Goal: Task Accomplishment & Management: Complete application form

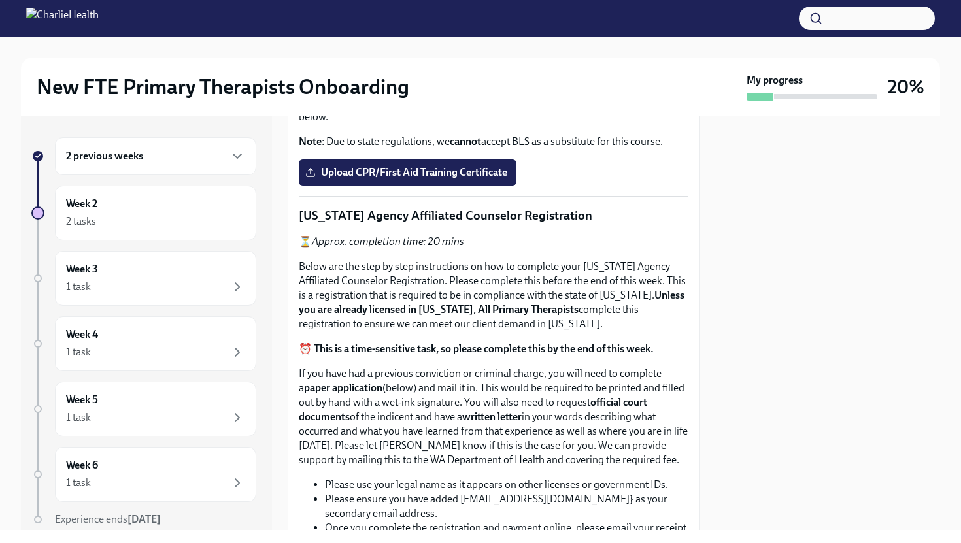
scroll to position [618, 0]
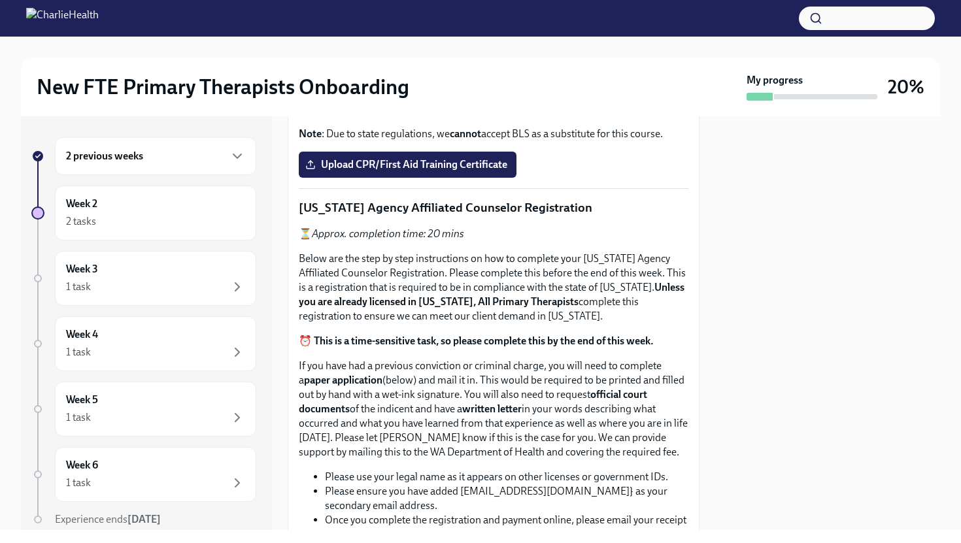
click at [394, 8] on span "Upload the [US_STATE] Telehealth Certificate" at bounding box center [417, 1] width 218 height 13
click at [0, 0] on input "Upload the [US_STATE] Telehealth Certificate" at bounding box center [0, 0] width 0 height 0
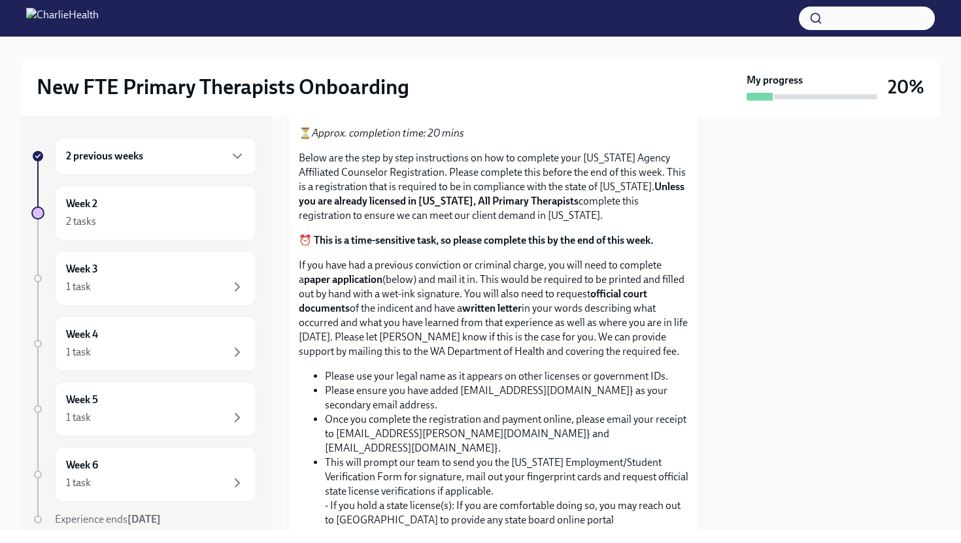
scroll to position [720, 0]
click at [443, 76] on label "Upload CPR/First Aid Training Certificate" at bounding box center [408, 63] width 218 height 26
click at [0, 0] on input "Upload CPR/First Aid Training Certificate" at bounding box center [0, 0] width 0 height 0
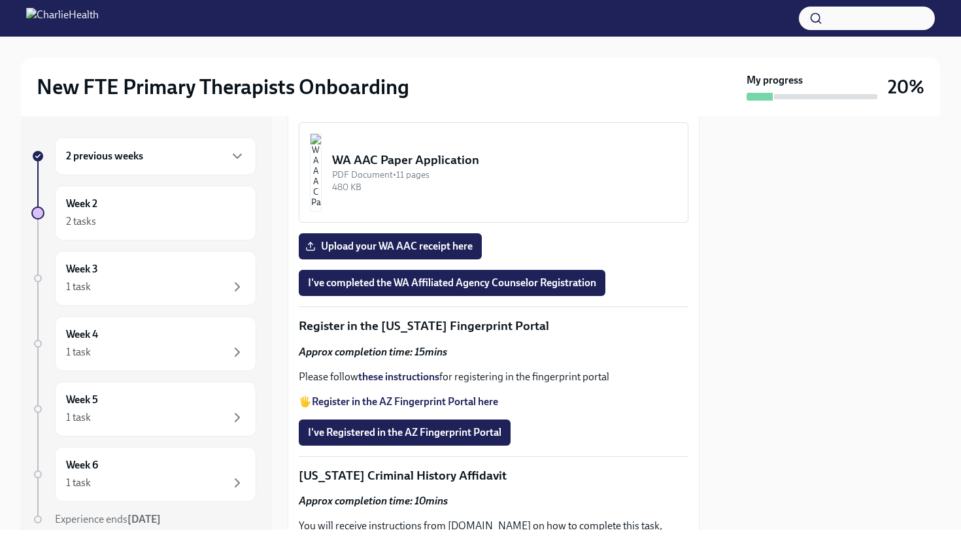
scroll to position [1423, 0]
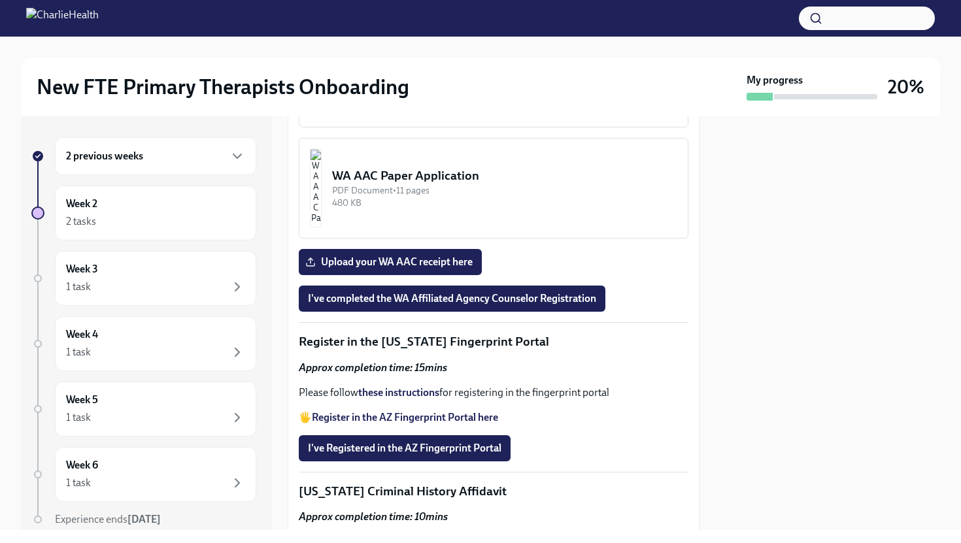
click at [508, 73] on div "WA AAC Registration Instructions" at bounding box center [504, 64] width 345 height 17
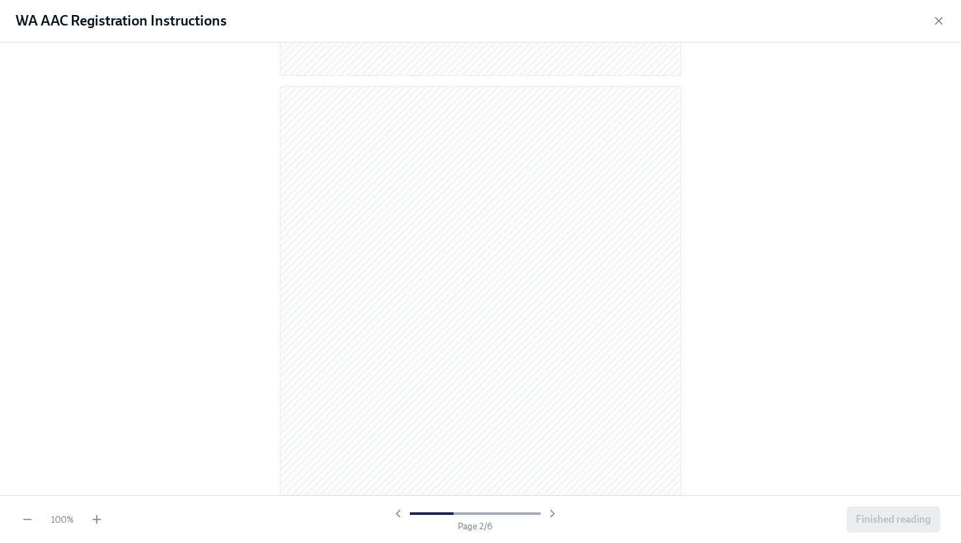
scroll to position [518, 0]
click at [93, 523] on icon "button" at bounding box center [96, 519] width 13 height 13
click at [555, 523] on div "Page 2 / 6" at bounding box center [474, 519] width 167 height 25
click at [546, 510] on icon "button" at bounding box center [552, 513] width 13 height 13
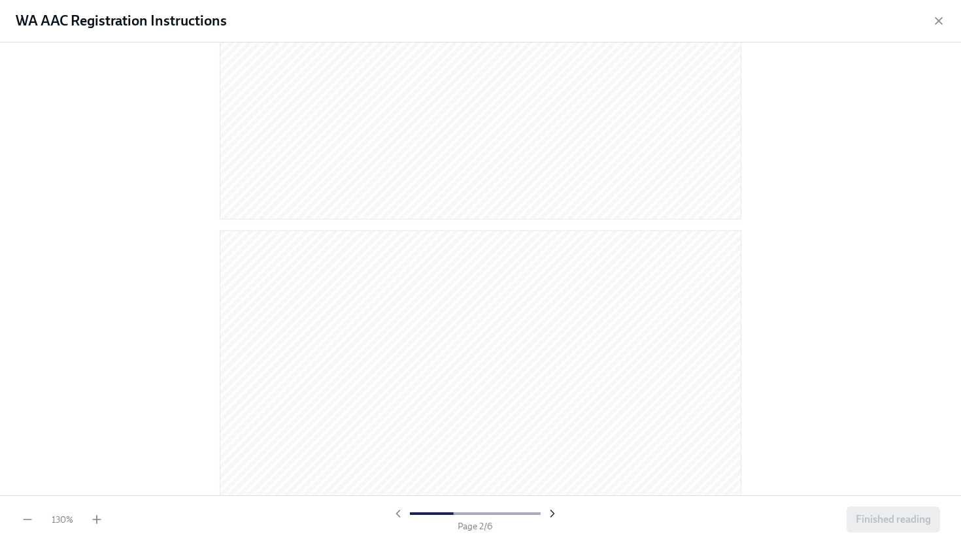
scroll to position [695, 0]
click at [546, 510] on icon "button" at bounding box center [552, 513] width 13 height 13
click at [551, 510] on div at bounding box center [474, 513] width 167 height 13
click at [908, 521] on span "Finished reading" at bounding box center [892, 519] width 75 height 13
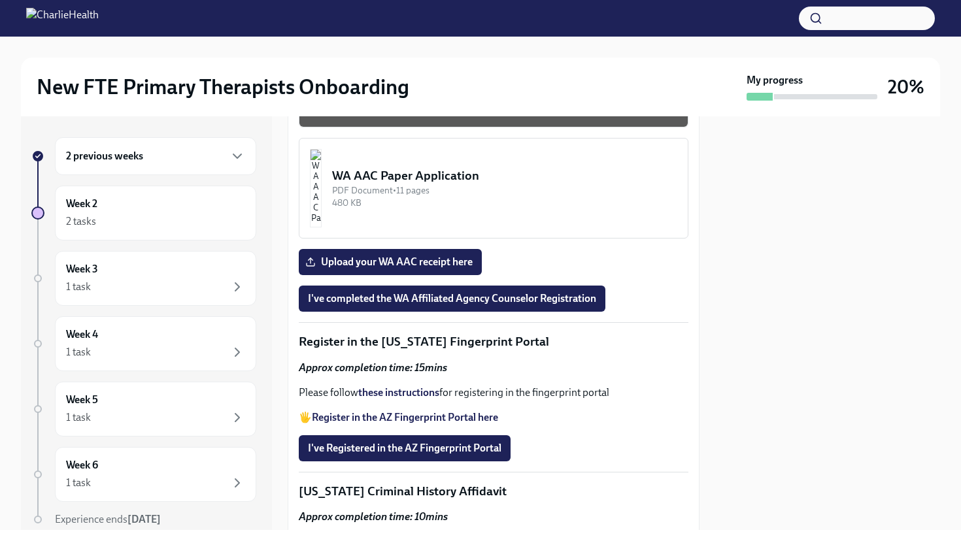
click at [465, 86] on div "PDF Document • 6 pages" at bounding box center [504, 79] width 345 height 12
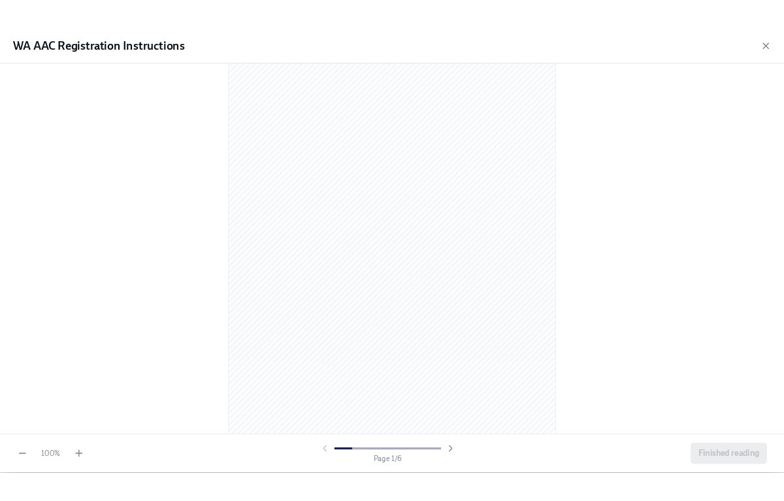
scroll to position [587, 0]
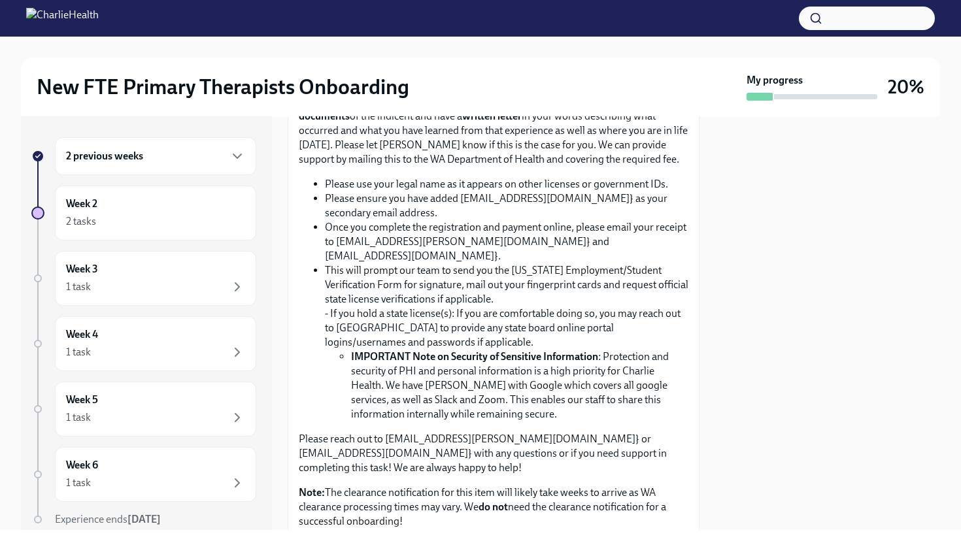
scroll to position [908, 0]
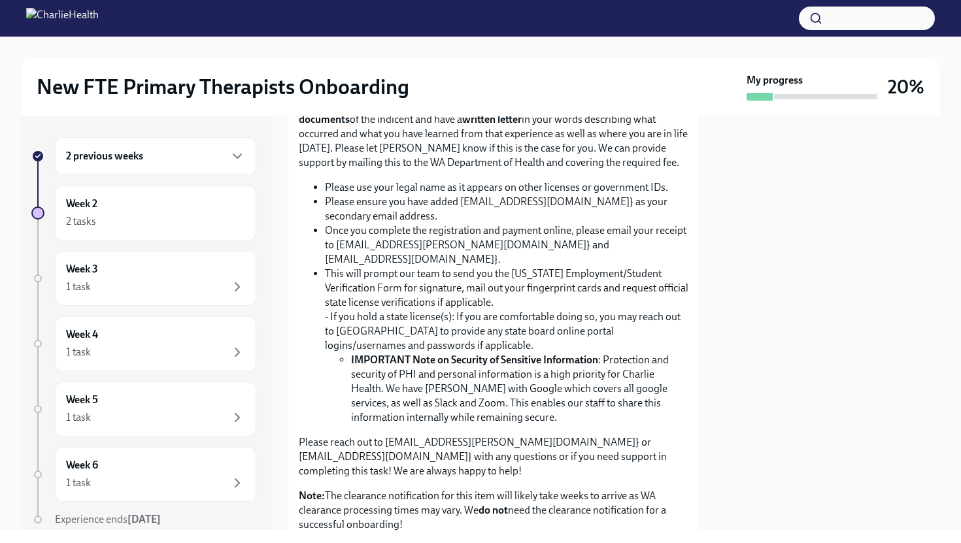
click at [414, 18] on strong "Unless you are already licensed in [US_STATE], All Primary Therapists" at bounding box center [492, 5] width 386 height 27
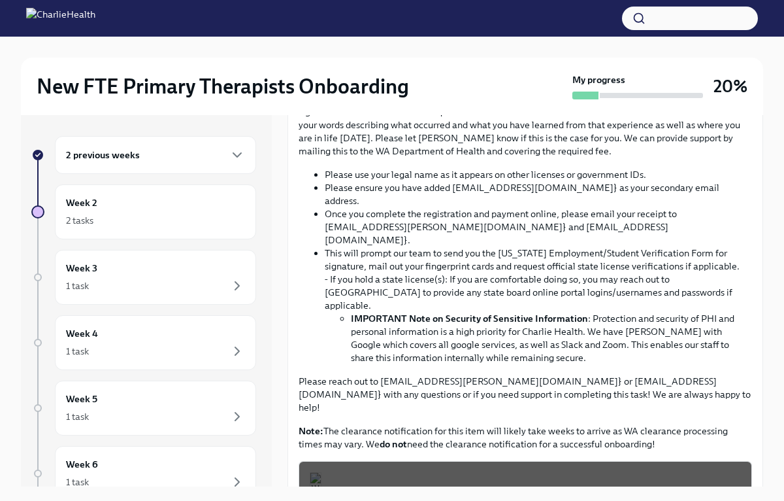
scroll to position [853, 0]
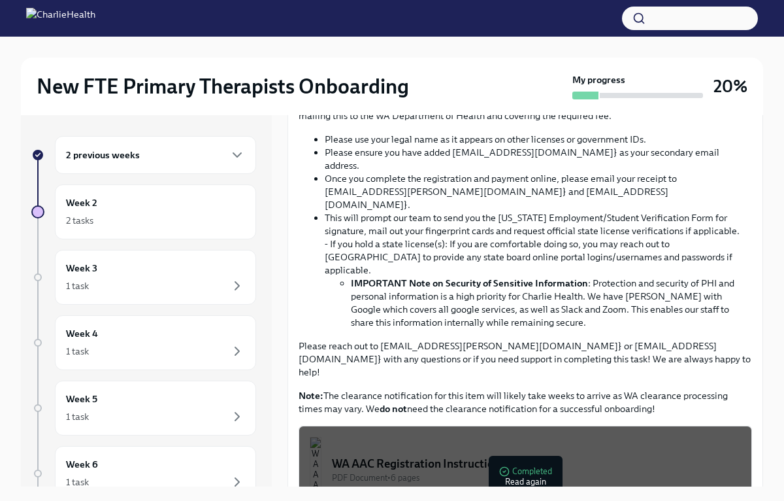
drag, startPoint x: 297, startPoint y: 216, endPoint x: 620, endPoint y: 219, distance: 322.8
click at [620, 219] on div "Below you will find a list of your complaince tasks to complete this week! Plea…" at bounding box center [526, 224] width 476 height 1575
copy p "[US_STATE] Agency Affiliated Counselor Registration"
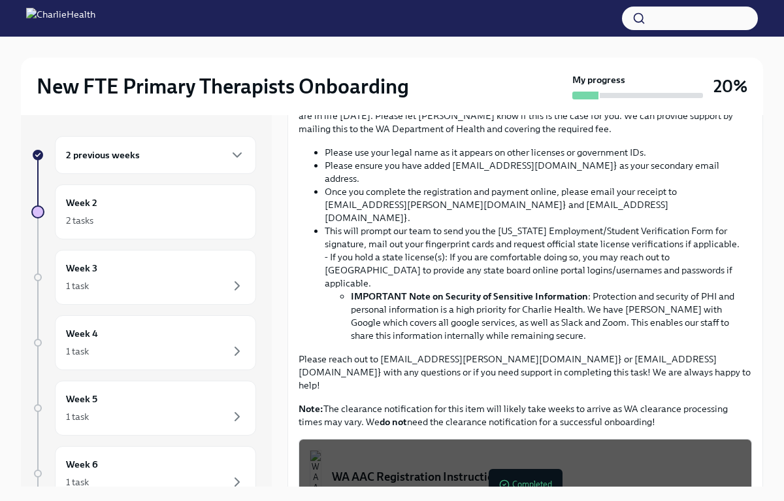
scroll to position [835, 0]
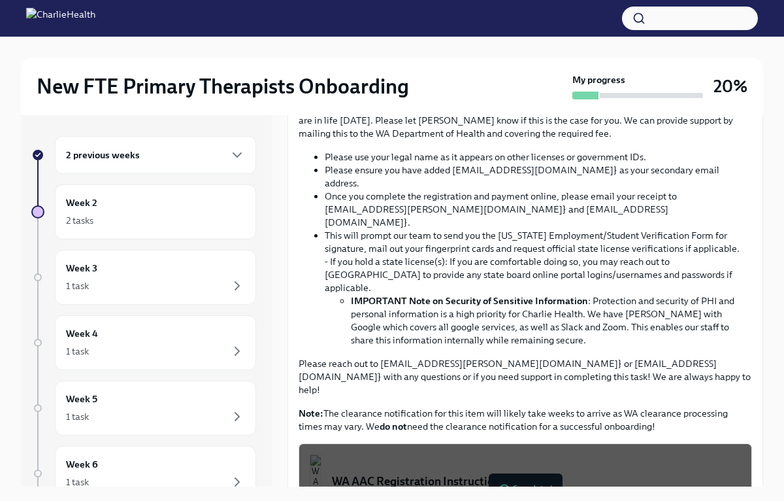
click at [439, 50] on strong "⏰ This is a time-sensitive task, so please complete this by the end of this wee…" at bounding box center [472, 45] width 346 height 12
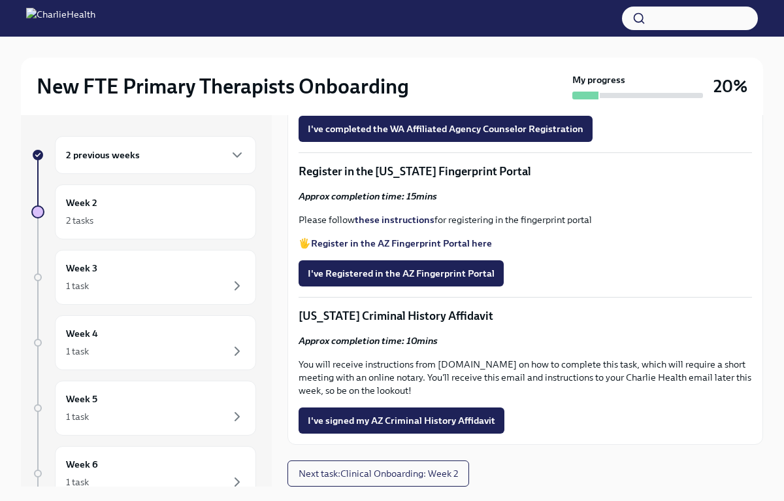
scroll to position [1670, 0]
click at [430, 243] on strong "Register in the AZ Fingerprint Portal here" at bounding box center [401, 243] width 181 height 12
click at [392, 222] on strong "these instructions" at bounding box center [395, 220] width 80 height 12
click at [423, 275] on span "I've Registered in the AZ Fingerprint Portal" at bounding box center [401, 273] width 187 height 13
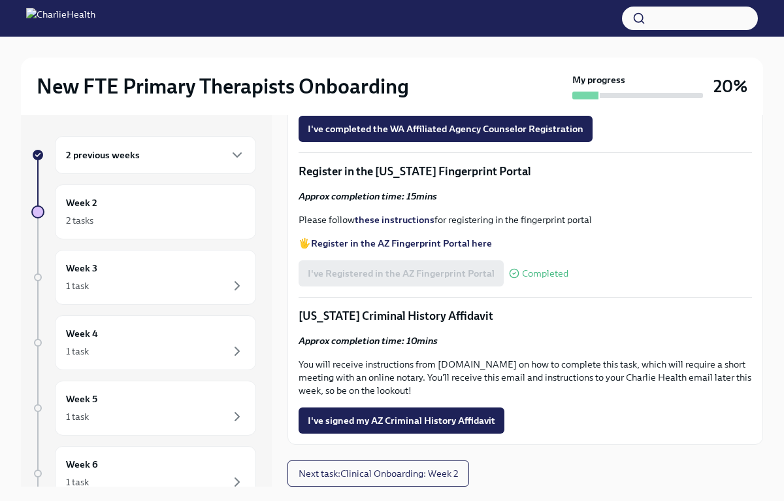
scroll to position [22, 0]
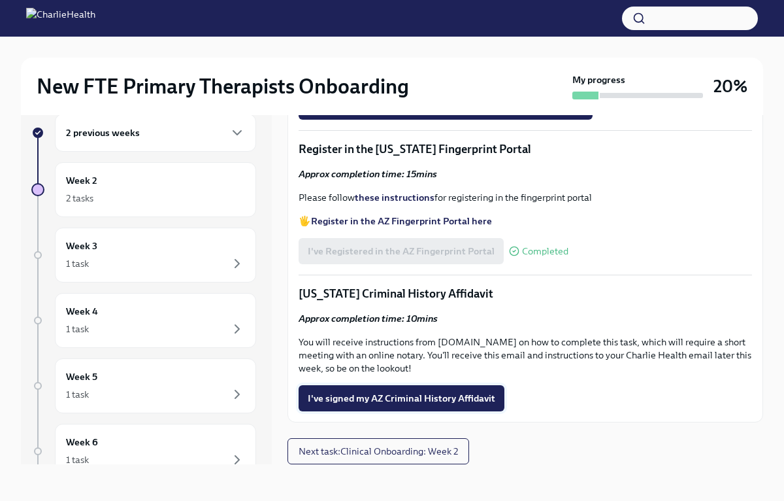
click at [423, 396] on span "I've signed my AZ Criminal History Affidavit" at bounding box center [402, 397] width 188 height 13
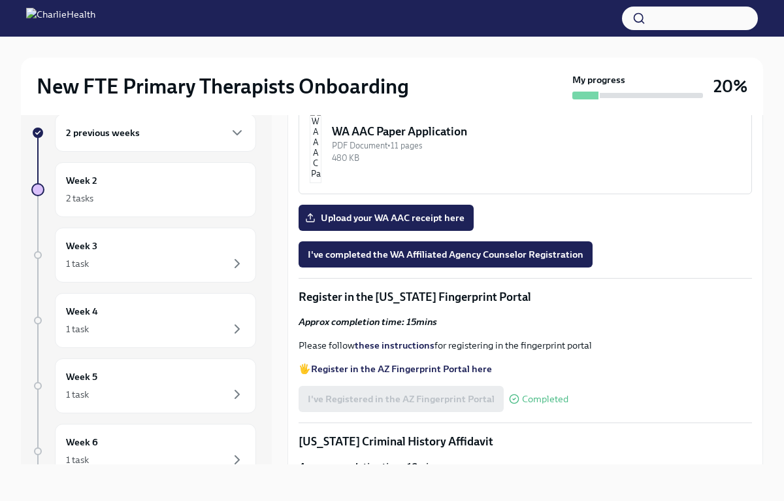
scroll to position [1270, 0]
